Goal: Task Accomplishment & Management: Complete application form

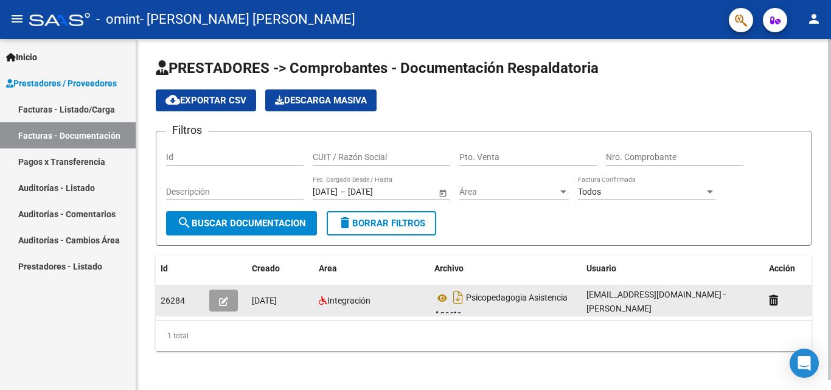
click at [228, 301] on icon "button" at bounding box center [223, 301] width 9 height 9
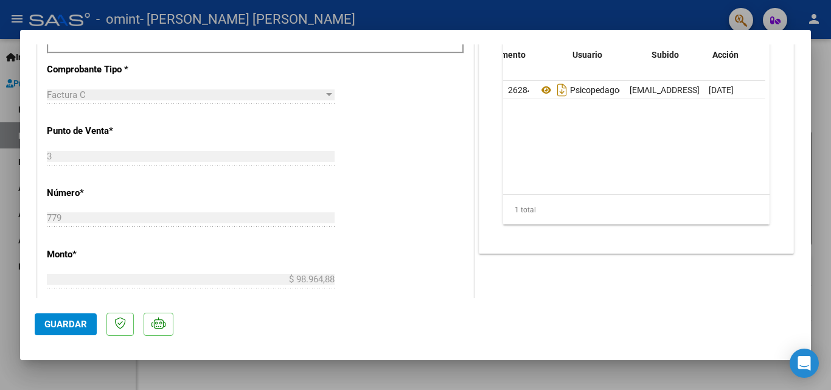
scroll to position [0, 60]
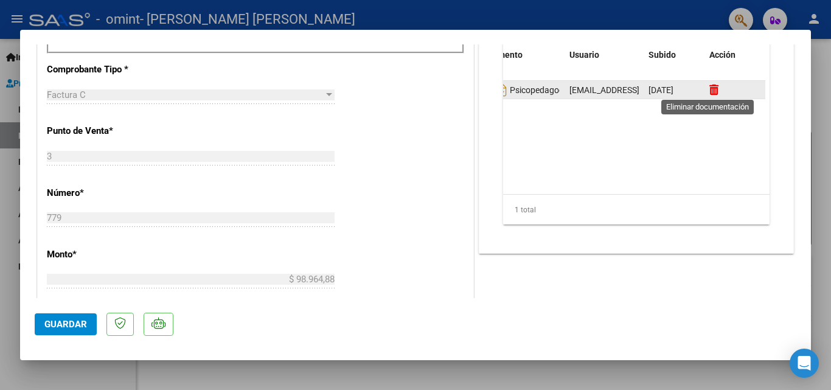
click at [711, 90] on icon at bounding box center [714, 90] width 9 height 12
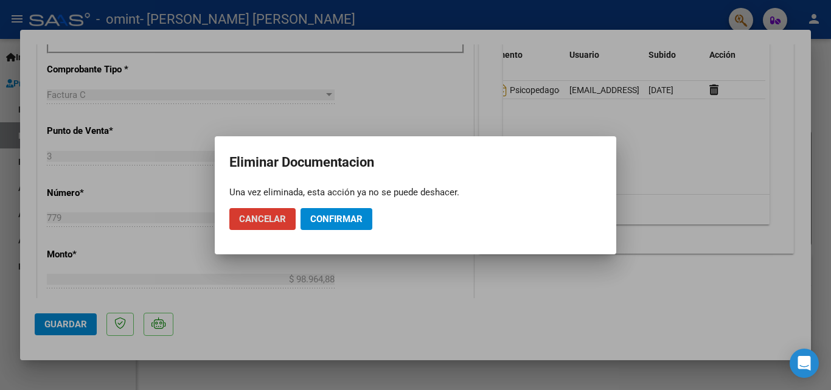
click at [332, 219] on span "Confirmar" at bounding box center [336, 219] width 52 height 11
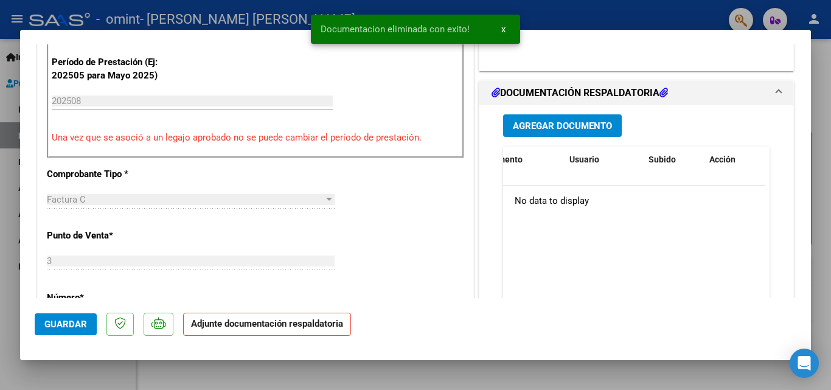
scroll to position [304, 0]
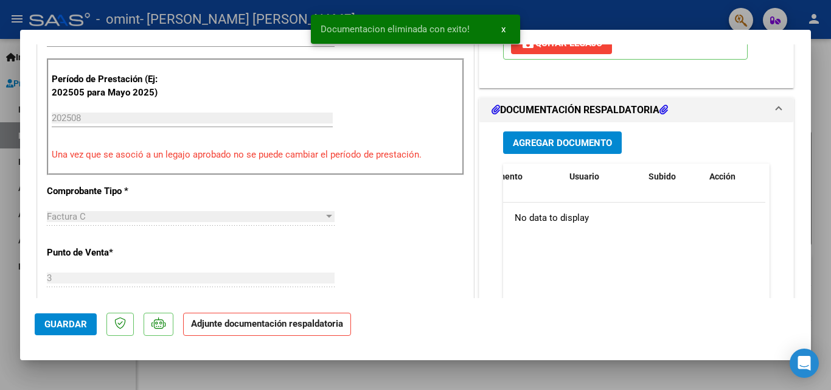
click at [547, 137] on span "Agregar Documento" at bounding box center [562, 142] width 99 height 11
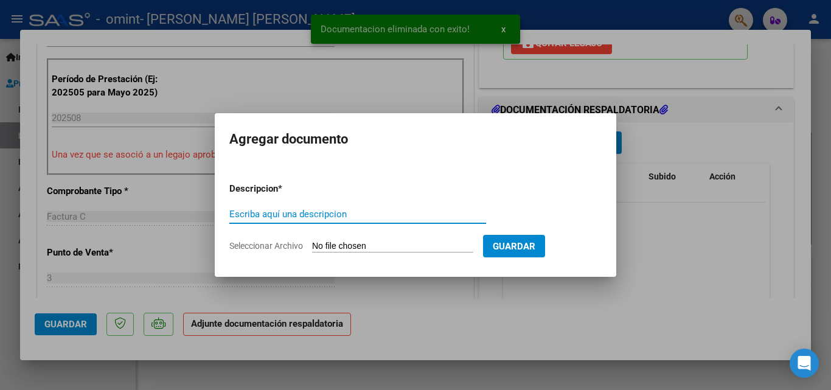
click at [416, 210] on input "Escriba aquí una descripcion" at bounding box center [357, 214] width 257 height 11
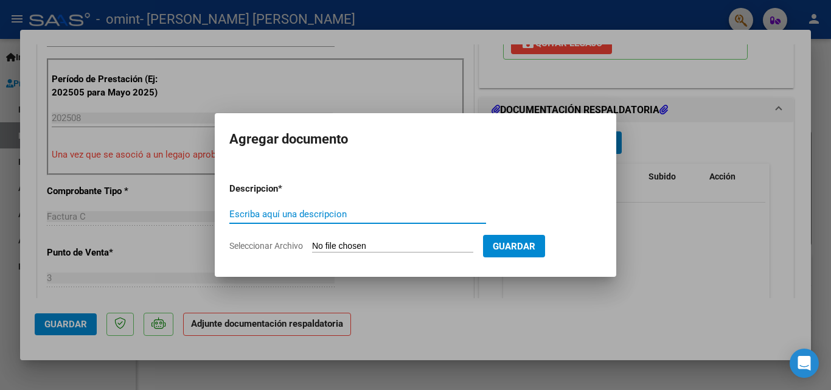
click at [382, 245] on input "Seleccionar Archivo" at bounding box center [392, 247] width 161 height 12
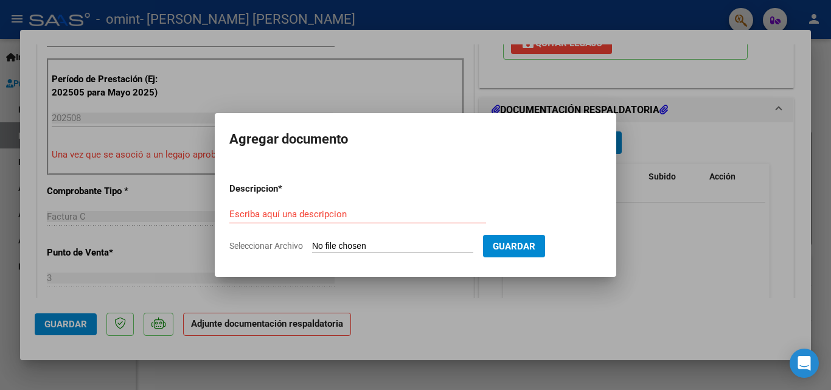
type input "C:\fakepath\Asistencia Doliani agosto 2025.pdf"
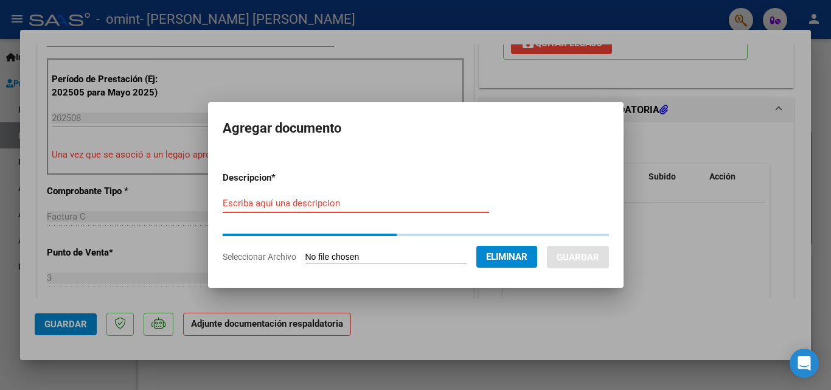
click at [304, 200] on input "Escriba aquí una descripcion" at bounding box center [356, 203] width 267 height 11
type input "p"
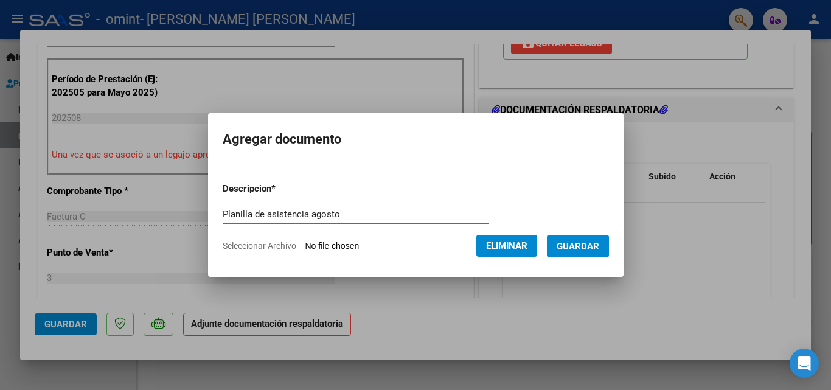
type input "Planilla de asistencia agosto"
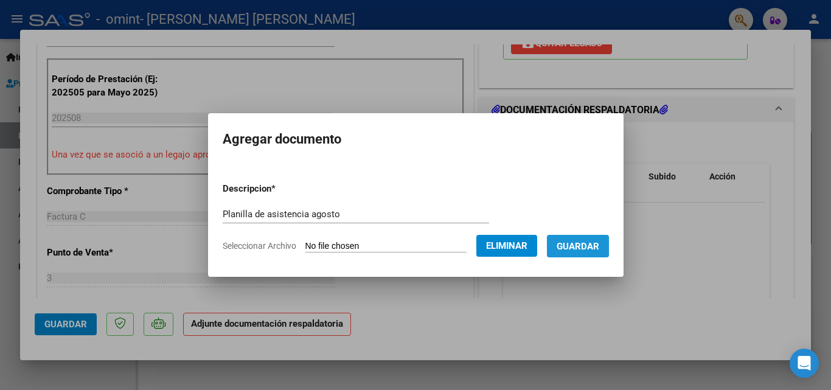
click at [576, 243] on span "Guardar" at bounding box center [578, 246] width 43 height 11
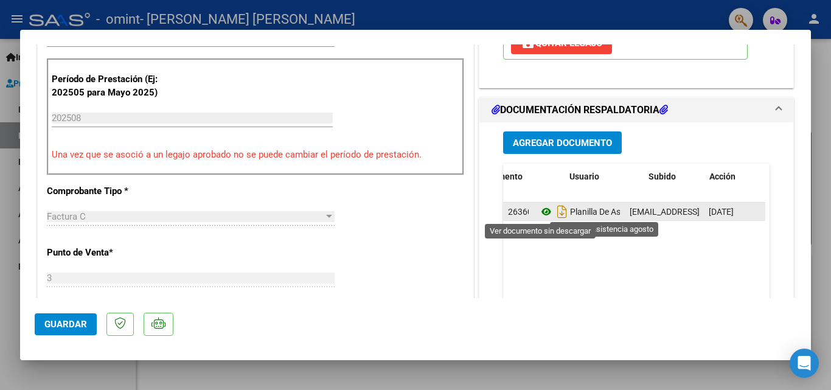
click at [542, 212] on icon at bounding box center [547, 211] width 16 height 15
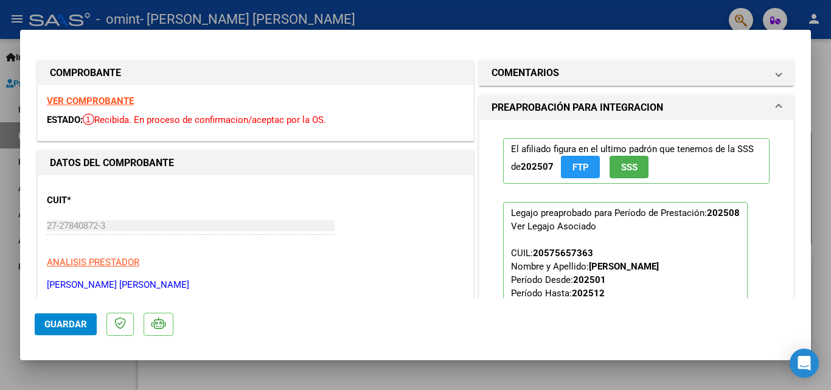
scroll to position [61, 0]
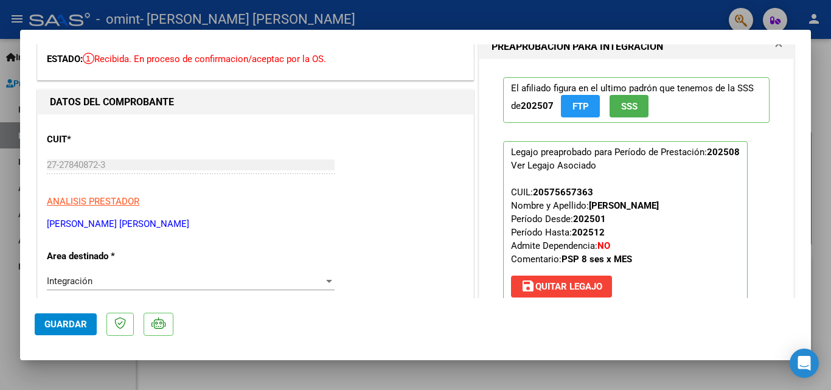
drag, startPoint x: 127, startPoint y: 13, endPoint x: 393, endPoint y: 3, distance: 266.2
click at [128, 13] on div at bounding box center [415, 195] width 831 height 390
type input "$ 0,00"
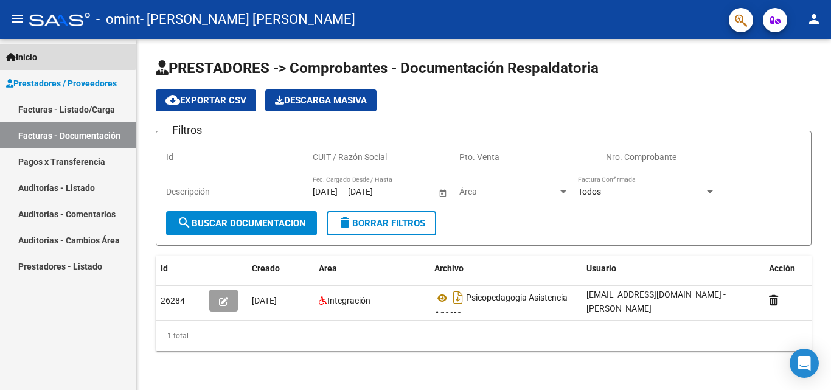
click at [44, 54] on link "Inicio" at bounding box center [68, 57] width 136 height 26
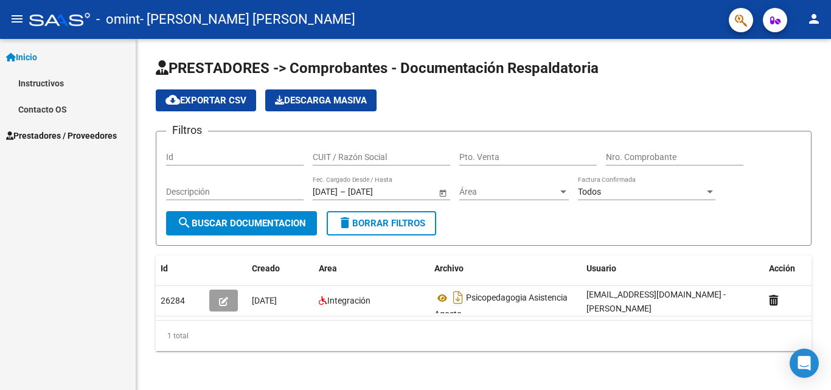
click at [21, 58] on span "Inicio" at bounding box center [21, 57] width 31 height 13
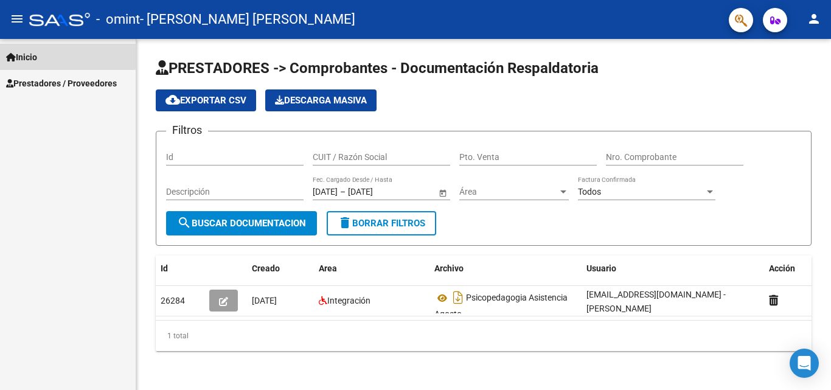
click at [20, 56] on span "Inicio" at bounding box center [21, 57] width 31 height 13
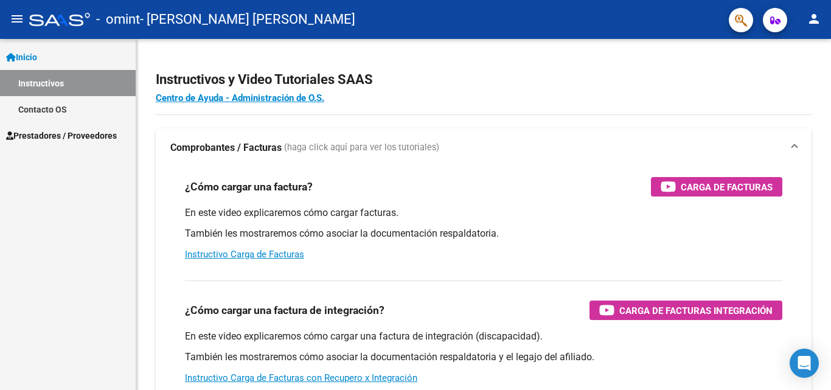
click at [820, 18] on mat-icon "person" at bounding box center [814, 19] width 15 height 15
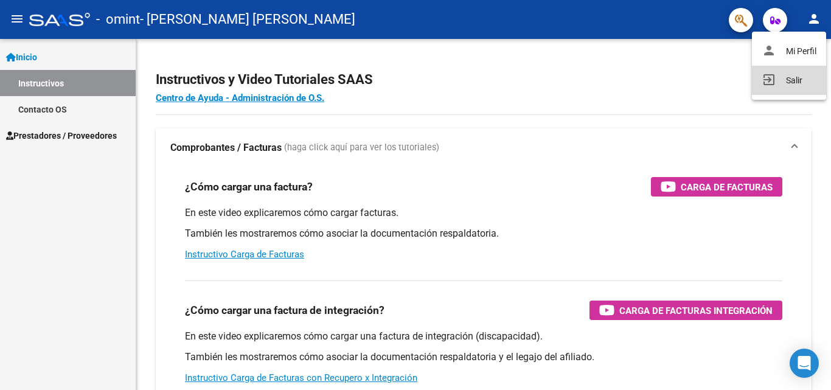
click at [797, 77] on button "exit_to_app Salir" at bounding box center [789, 80] width 74 height 29
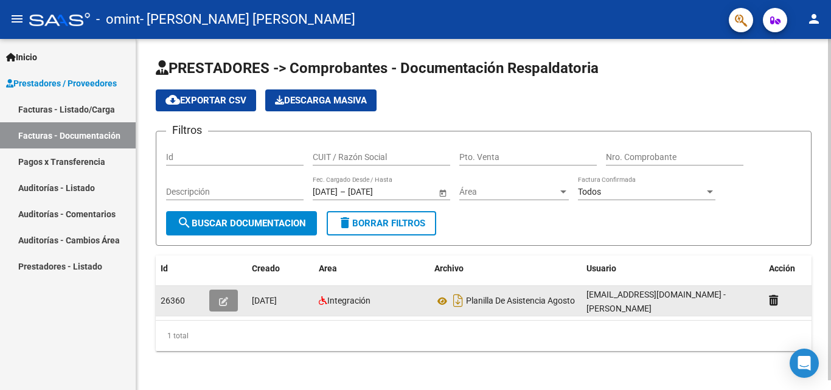
click at [228, 302] on button "button" at bounding box center [223, 301] width 29 height 22
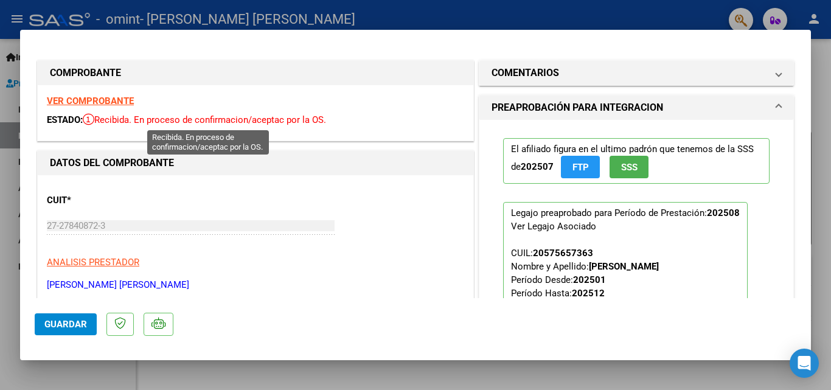
click at [195, 119] on span "Recibida. En proceso de confirmacion/aceptac por la OS." at bounding box center [204, 119] width 243 height 11
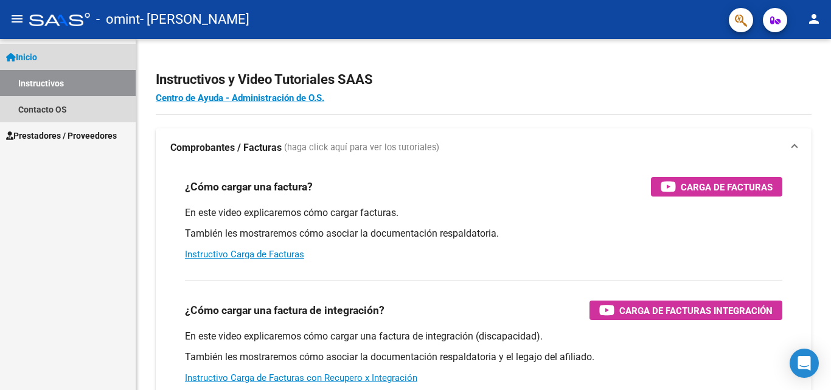
click at [37, 57] on span "Inicio" at bounding box center [21, 57] width 31 height 13
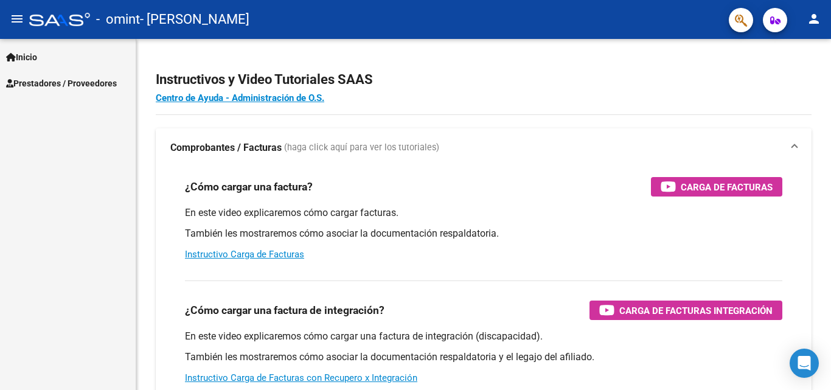
click at [43, 55] on link "Inicio" at bounding box center [68, 57] width 136 height 26
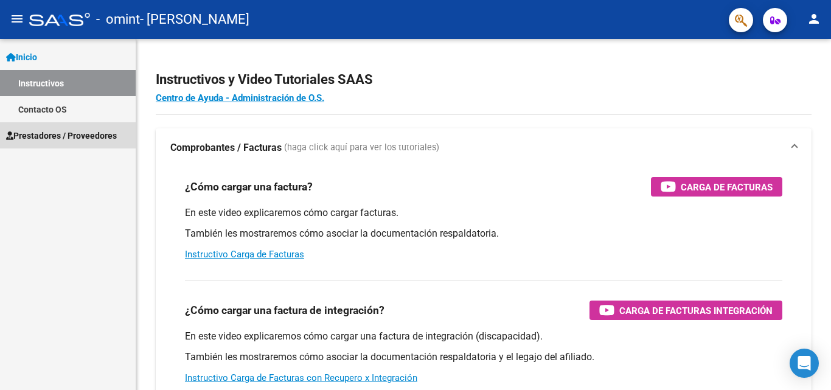
click at [66, 133] on span "Prestadores / Proveedores" at bounding box center [61, 135] width 111 height 13
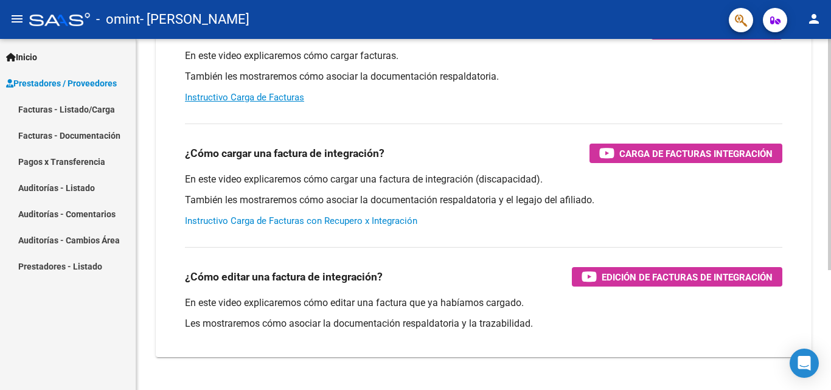
scroll to position [183, 0]
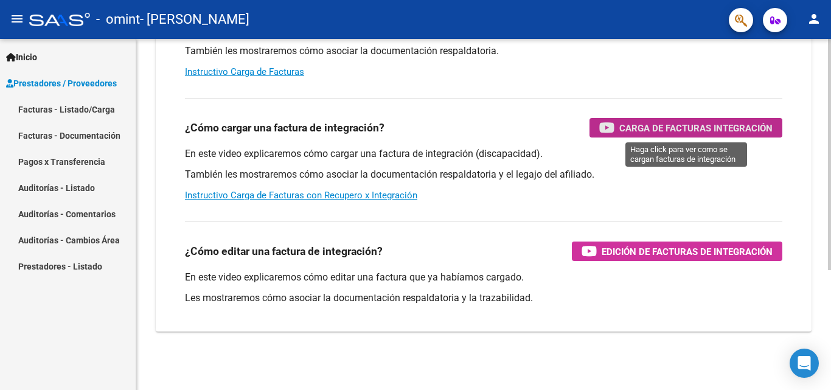
click at [669, 118] on div "Carga de Facturas Integración" at bounding box center [685, 127] width 173 height 19
